Goal: Task Accomplishment & Management: Manage account settings

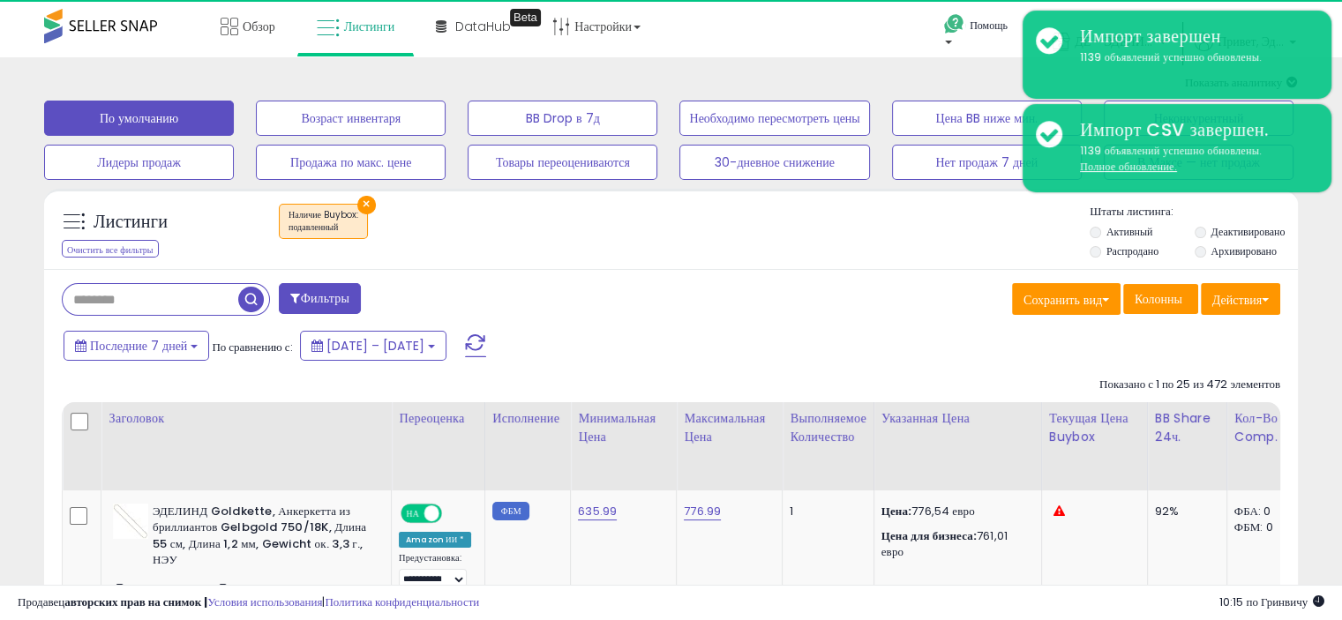
click at [759, 8] on div "Обзор Листинги DataHub Beta" at bounding box center [430, 37] width 886 height 75
click at [617, 33] on font "Настройки" at bounding box center [602, 27] width 57 height 18
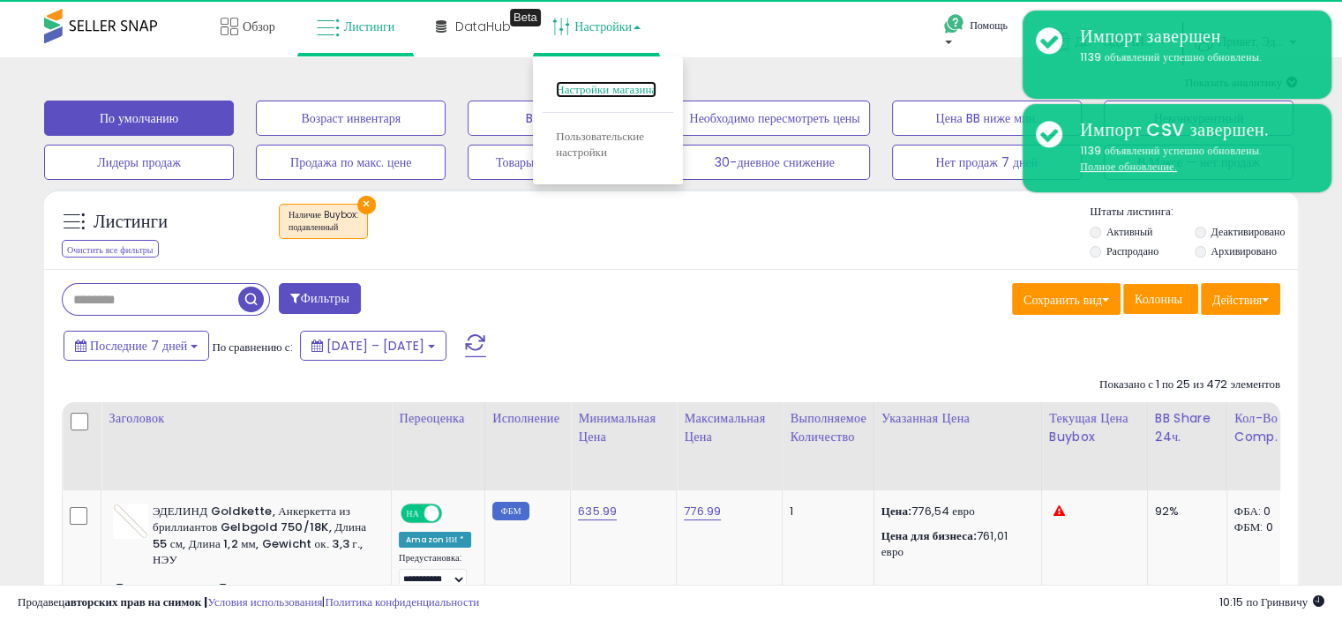
click at [612, 93] on font "Настройки магазина" at bounding box center [606, 89] width 101 height 17
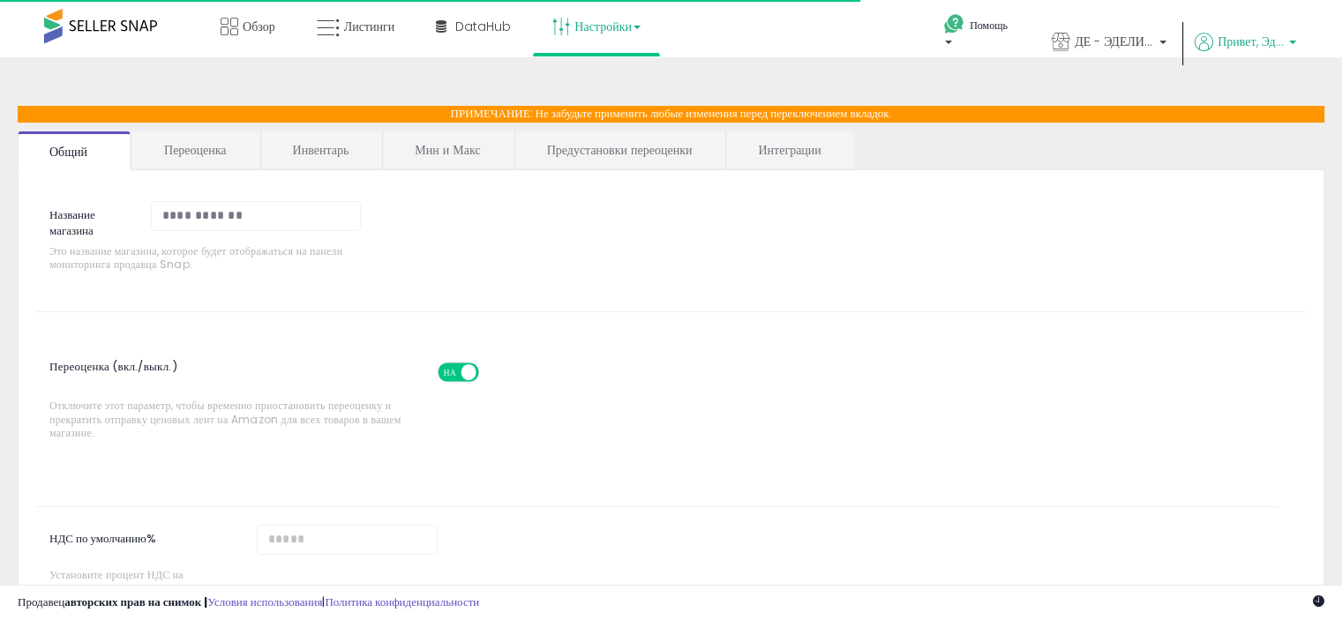
click at [1237, 42] on font "Привет, Эделинд" at bounding box center [1261, 42] width 89 height 18
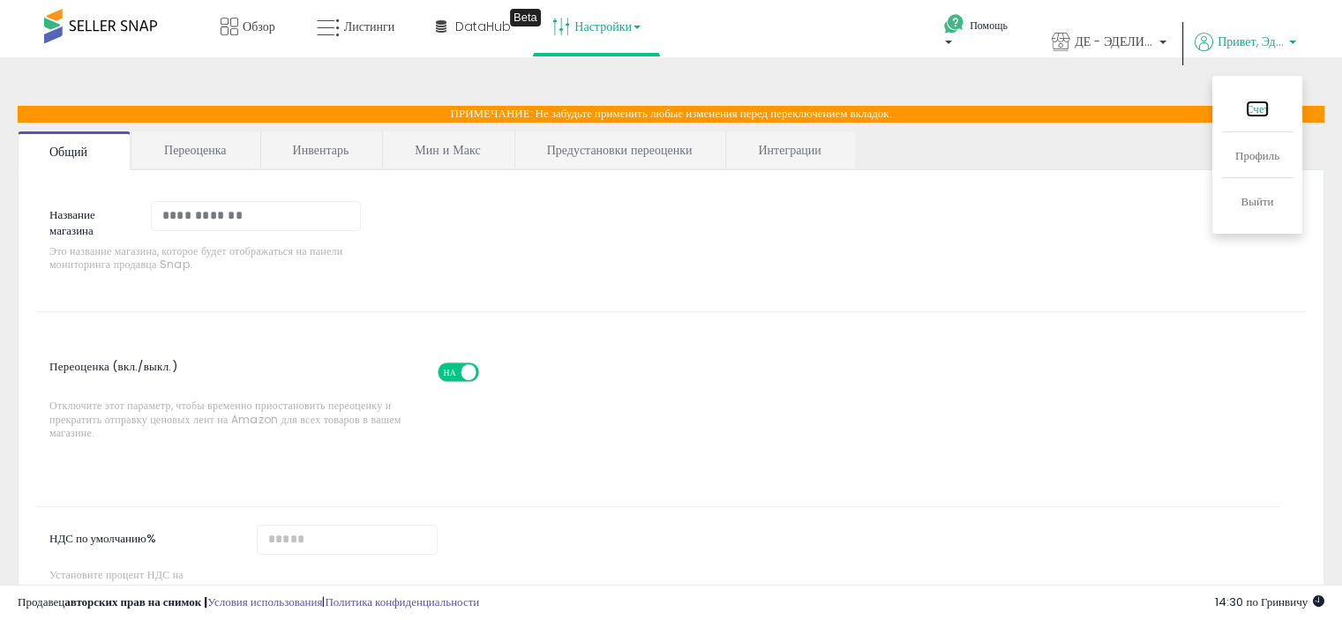
click at [1245, 112] on font "Счет" at bounding box center [1257, 109] width 24 height 17
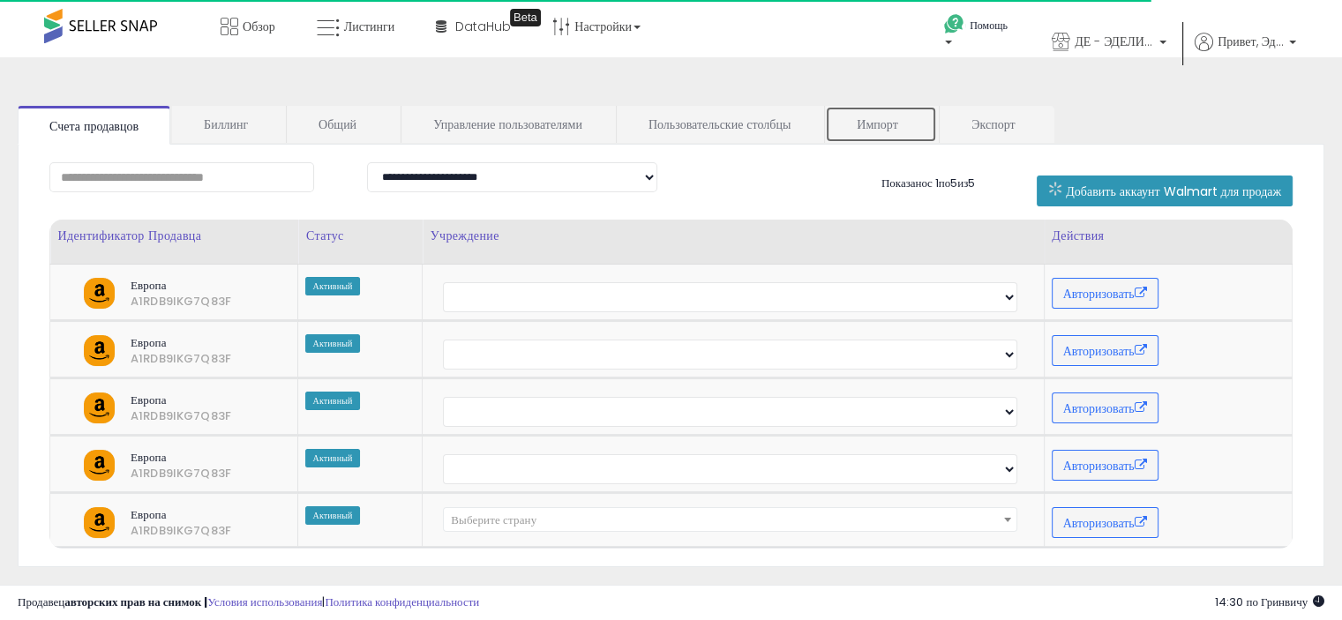
click at [861, 130] on font "Импорт" at bounding box center [876, 125] width 41 height 18
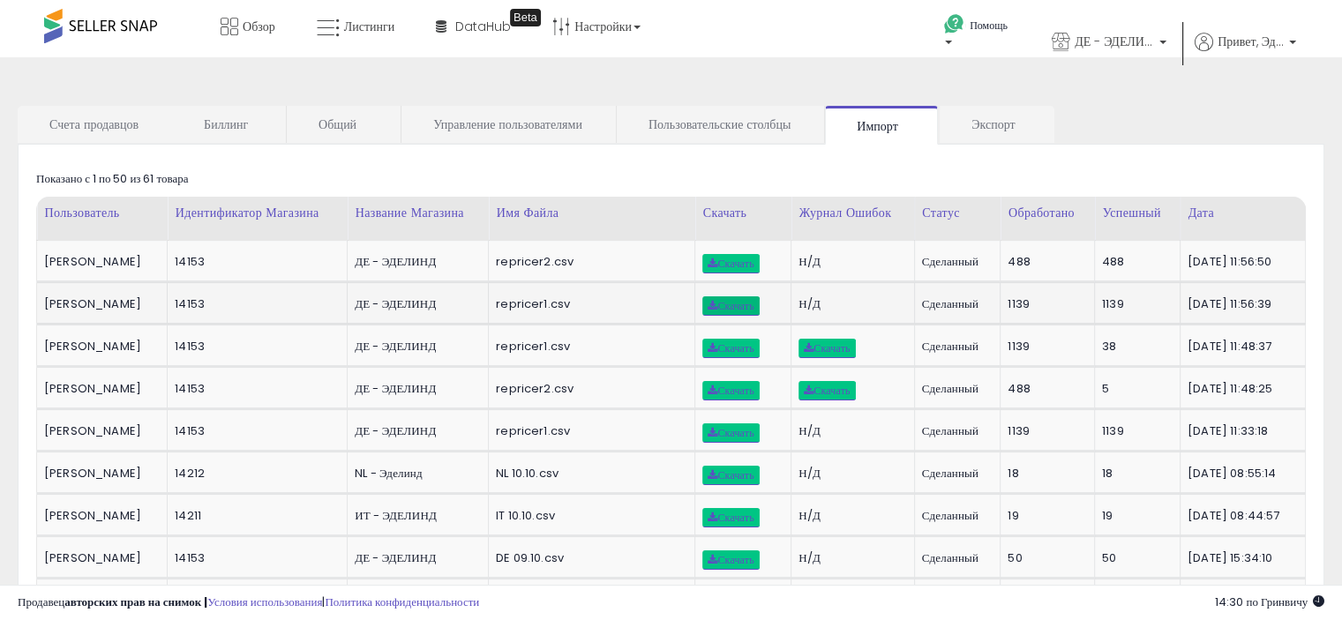
click at [717, 304] on font "Скачать" at bounding box center [735, 306] width 36 height 11
click at [717, 261] on font "Скачать" at bounding box center [735, 263] width 36 height 11
click at [364, 34] on font "Листинги" at bounding box center [369, 27] width 51 height 18
